Goal: Entertainment & Leisure: Consume media (video, audio)

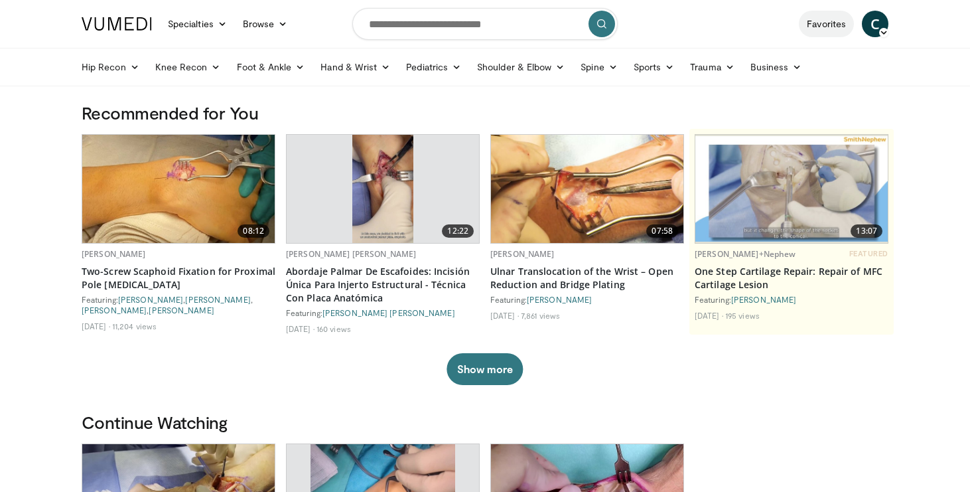
click at [818, 11] on link "Favorites" at bounding box center [826, 24] width 55 height 27
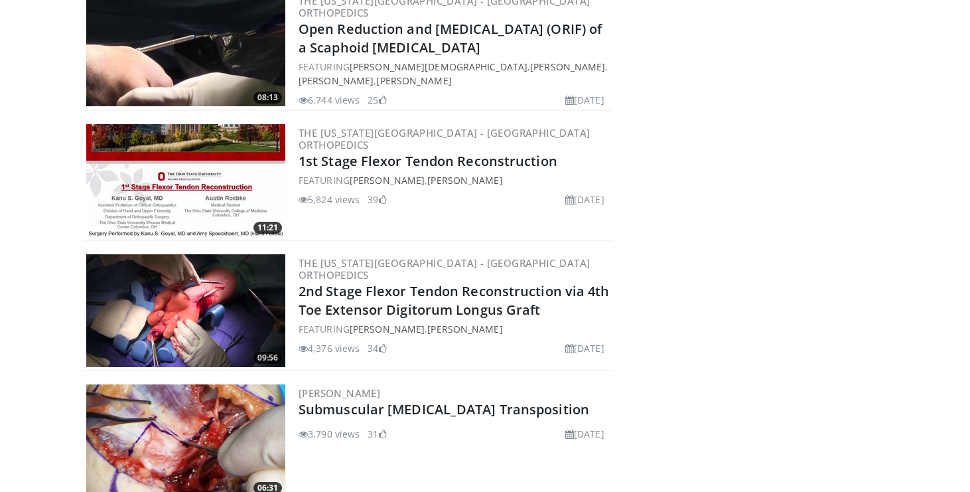
scroll to position [1117, 0]
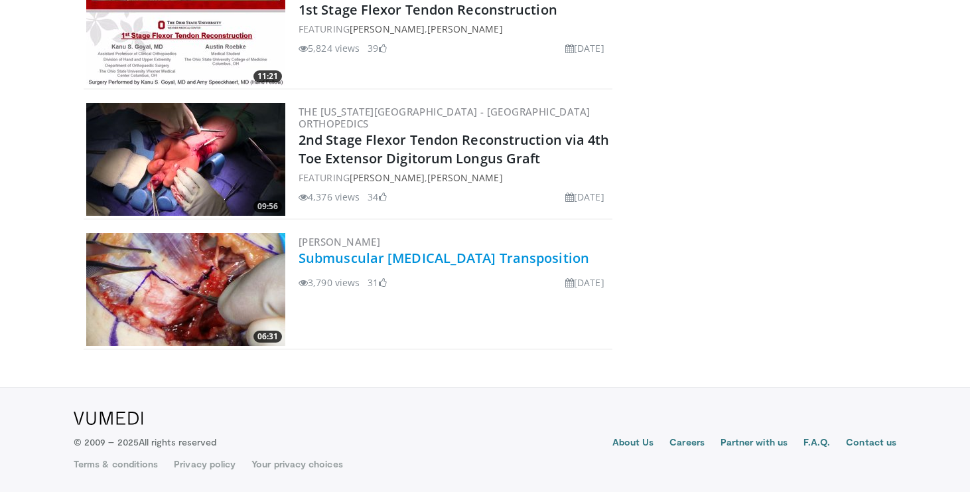
click at [452, 262] on link "Submuscular Ulnar Nerve Transposition" at bounding box center [444, 258] width 291 height 18
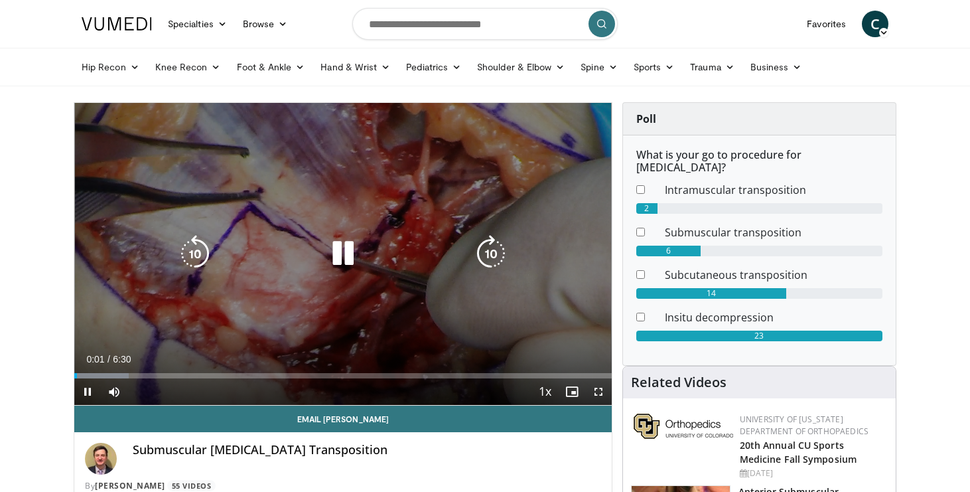
click at [349, 249] on icon "Video Player" at bounding box center [342, 253] width 37 height 37
